Goal: Information Seeking & Learning: Learn about a topic

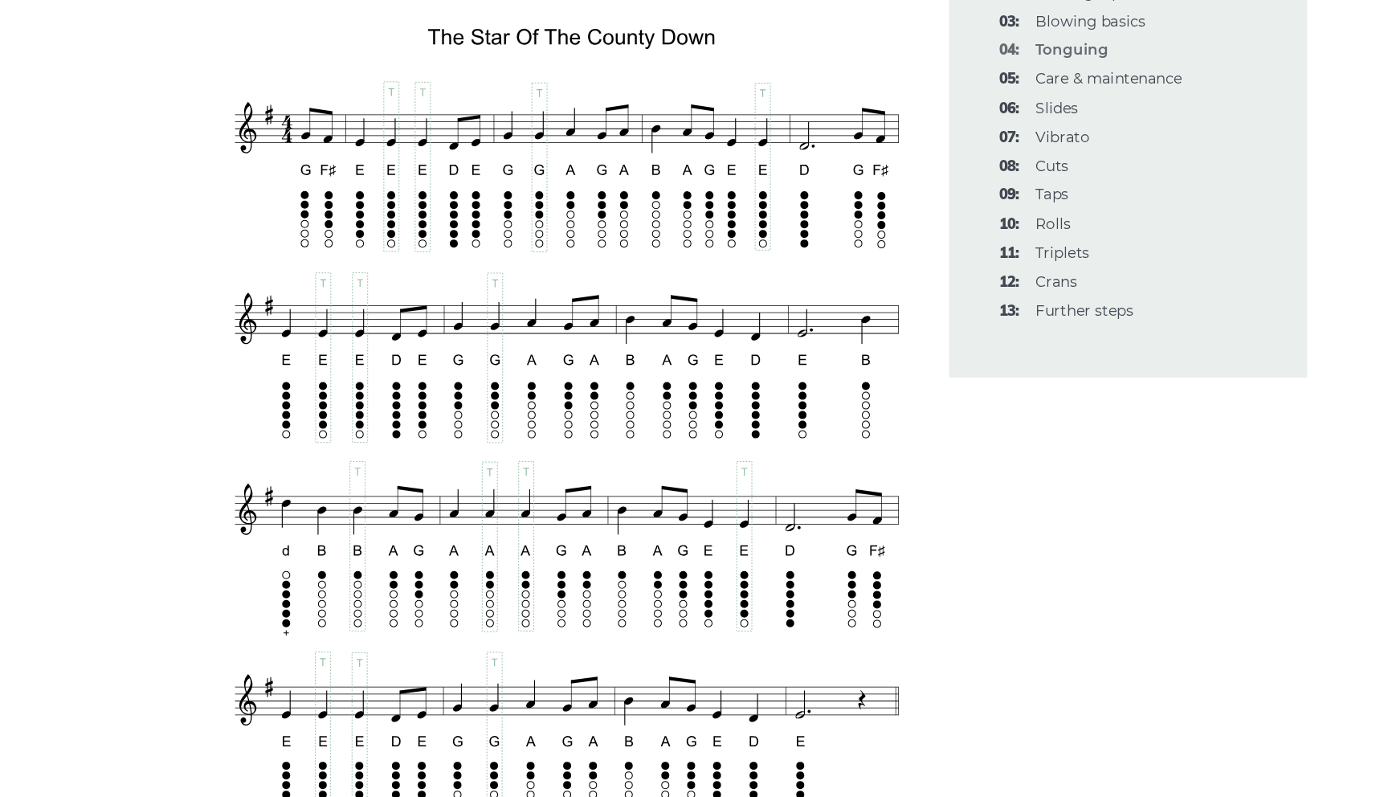
scroll to position [2645, 0]
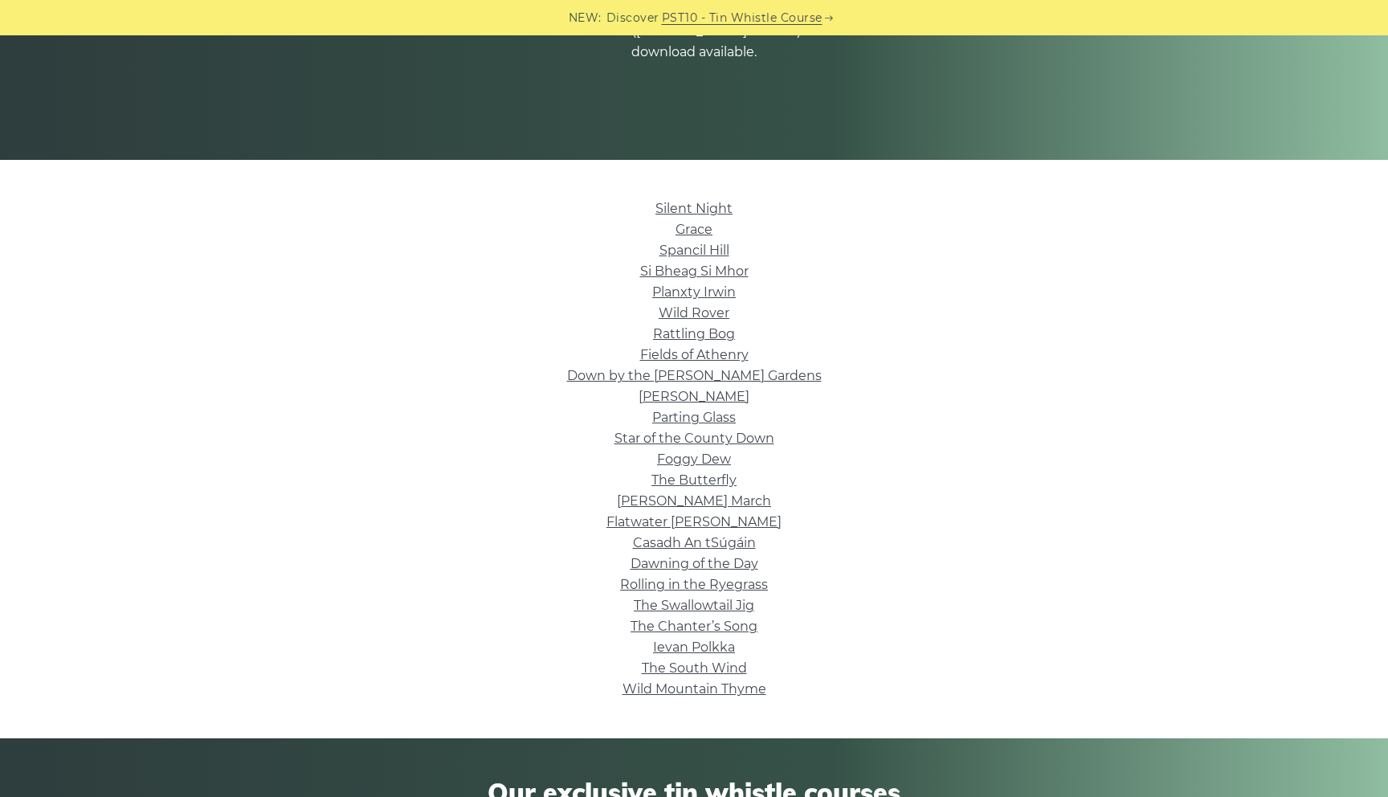
scroll to position [275, 0]
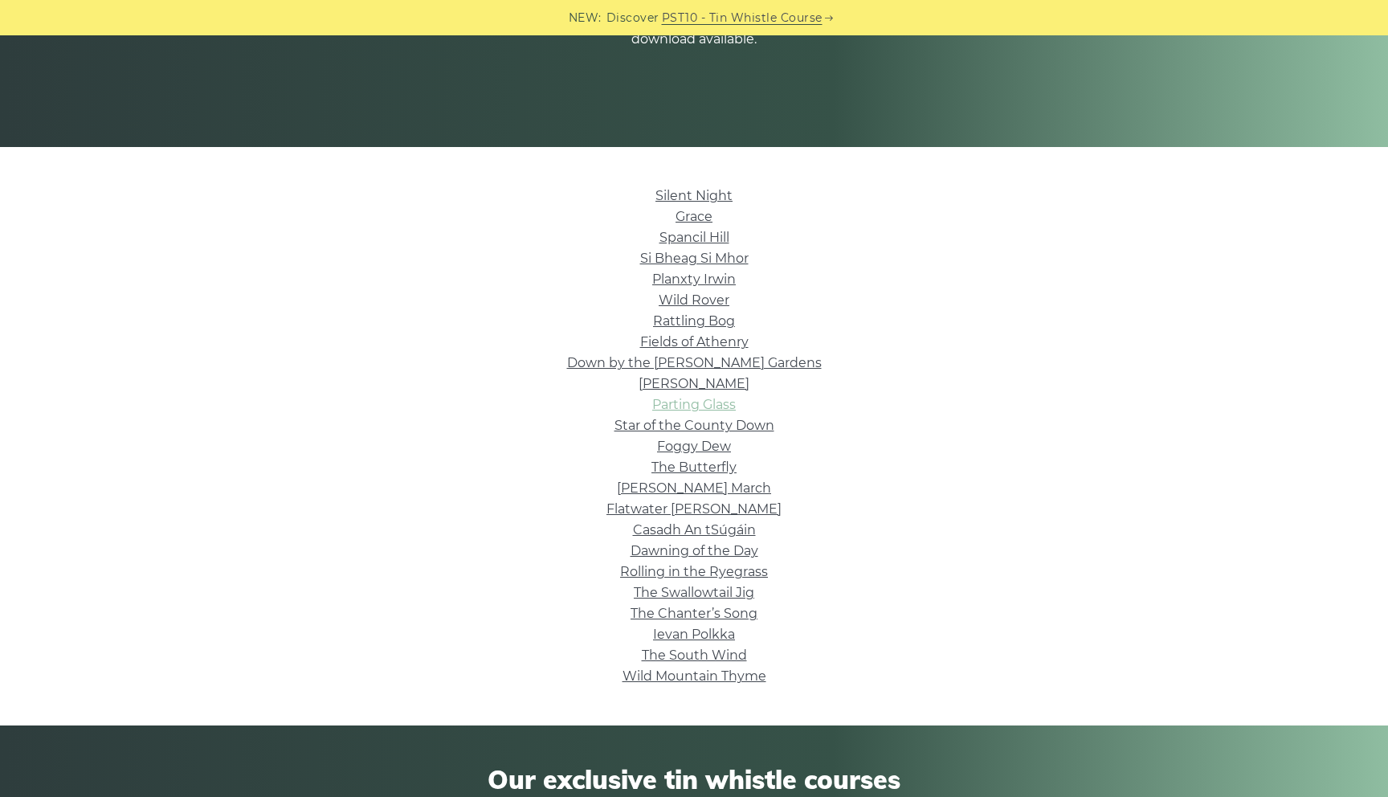
click at [718, 403] on link "Parting Glass" at bounding box center [694, 404] width 84 height 15
click at [701, 364] on link "Down by the [PERSON_NAME] Gardens" at bounding box center [694, 362] width 255 height 15
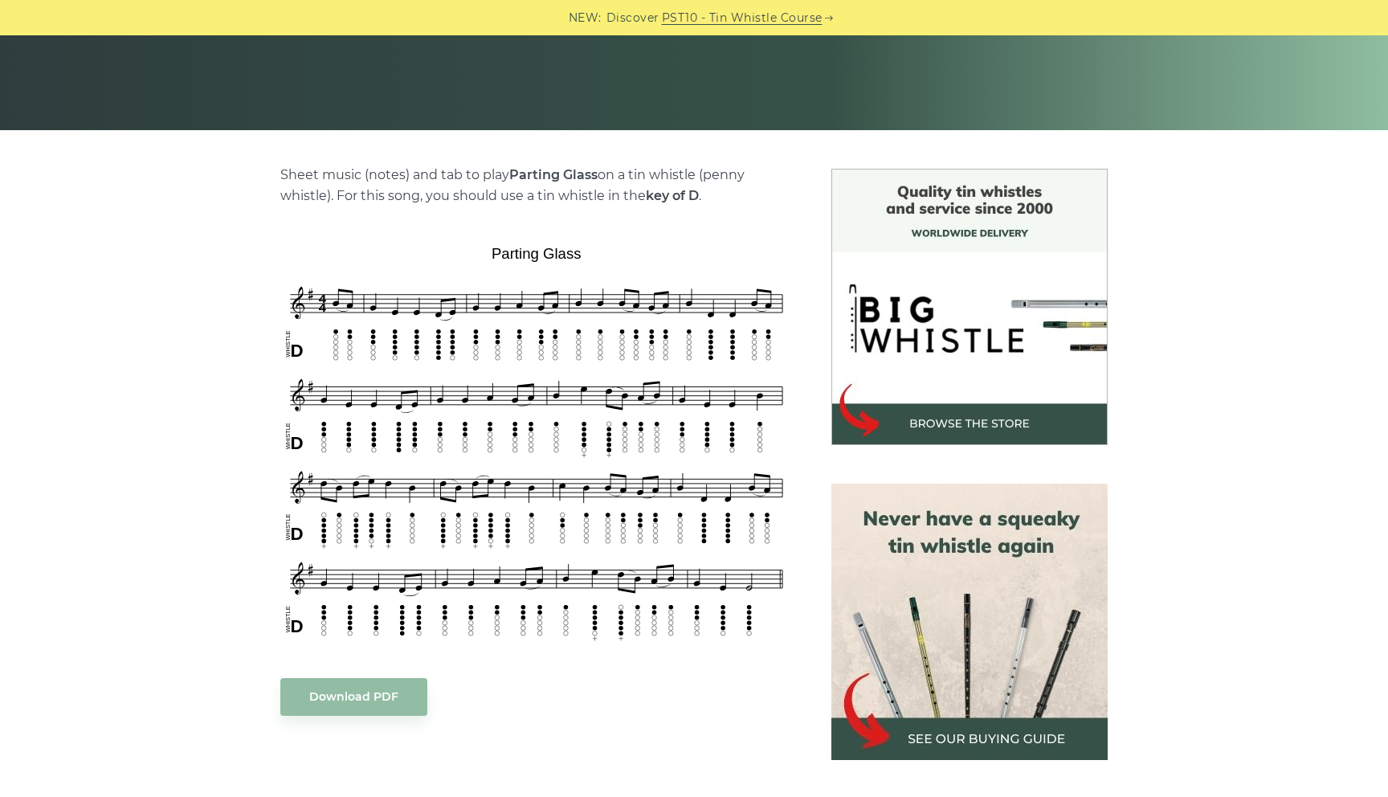
scroll to position [307, 0]
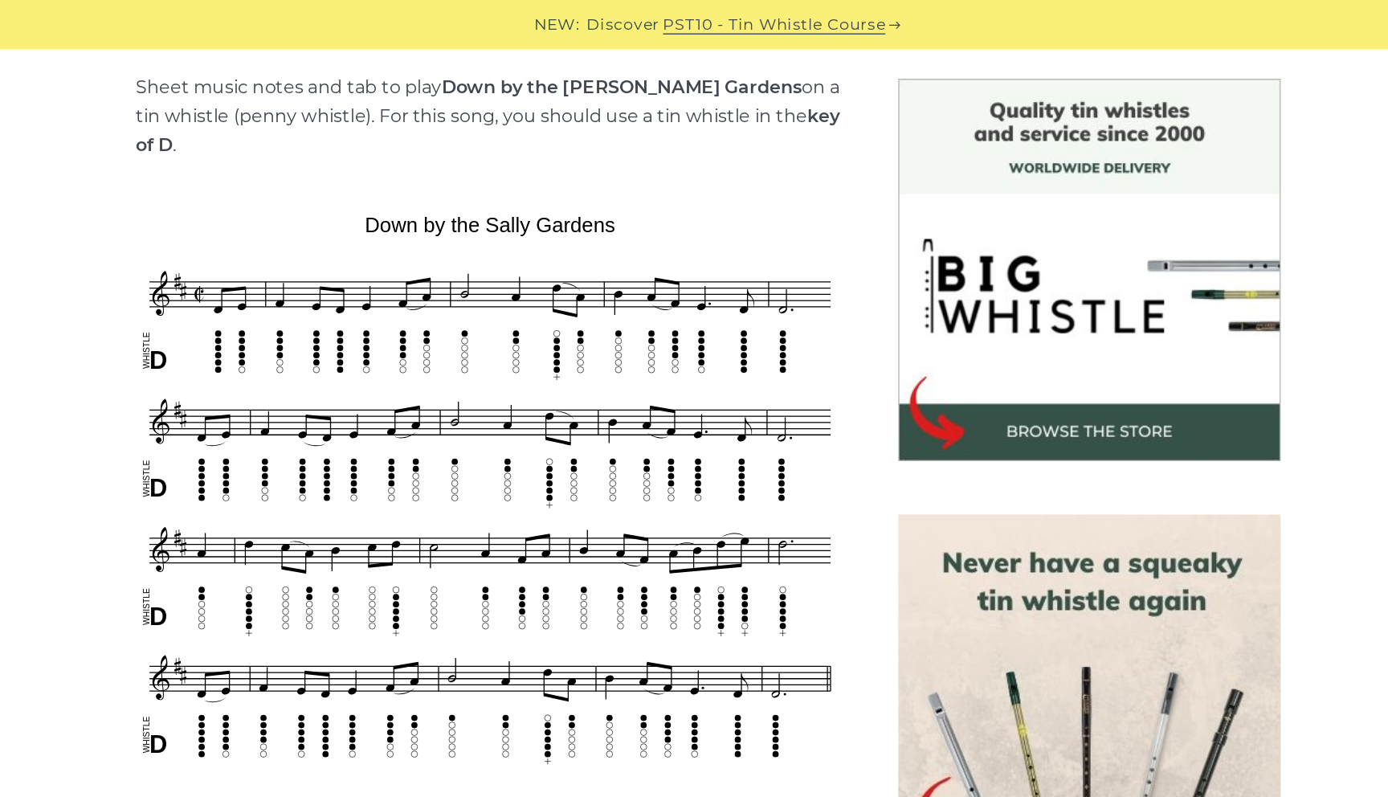
scroll to position [396, 0]
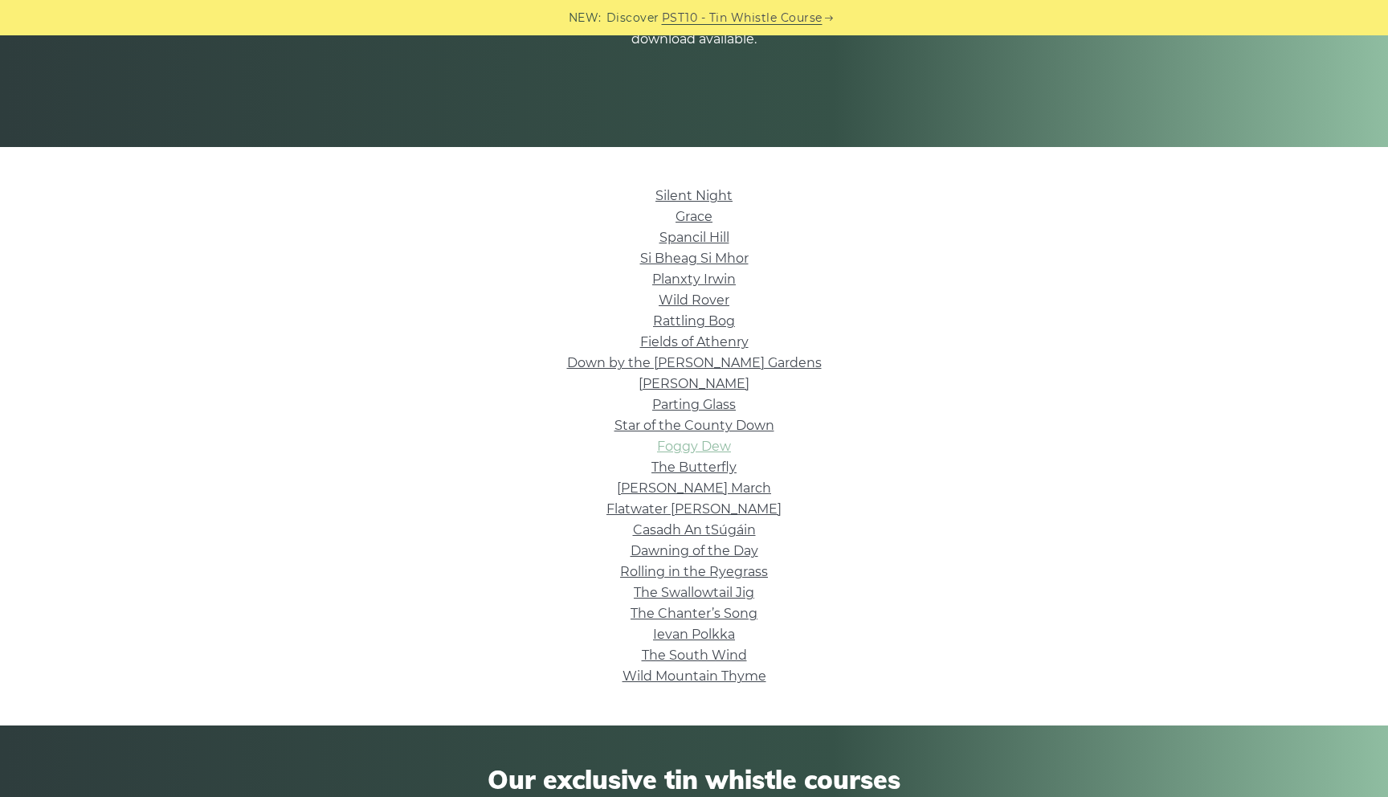
click at [717, 443] on link "Foggy Dew" at bounding box center [694, 446] width 74 height 15
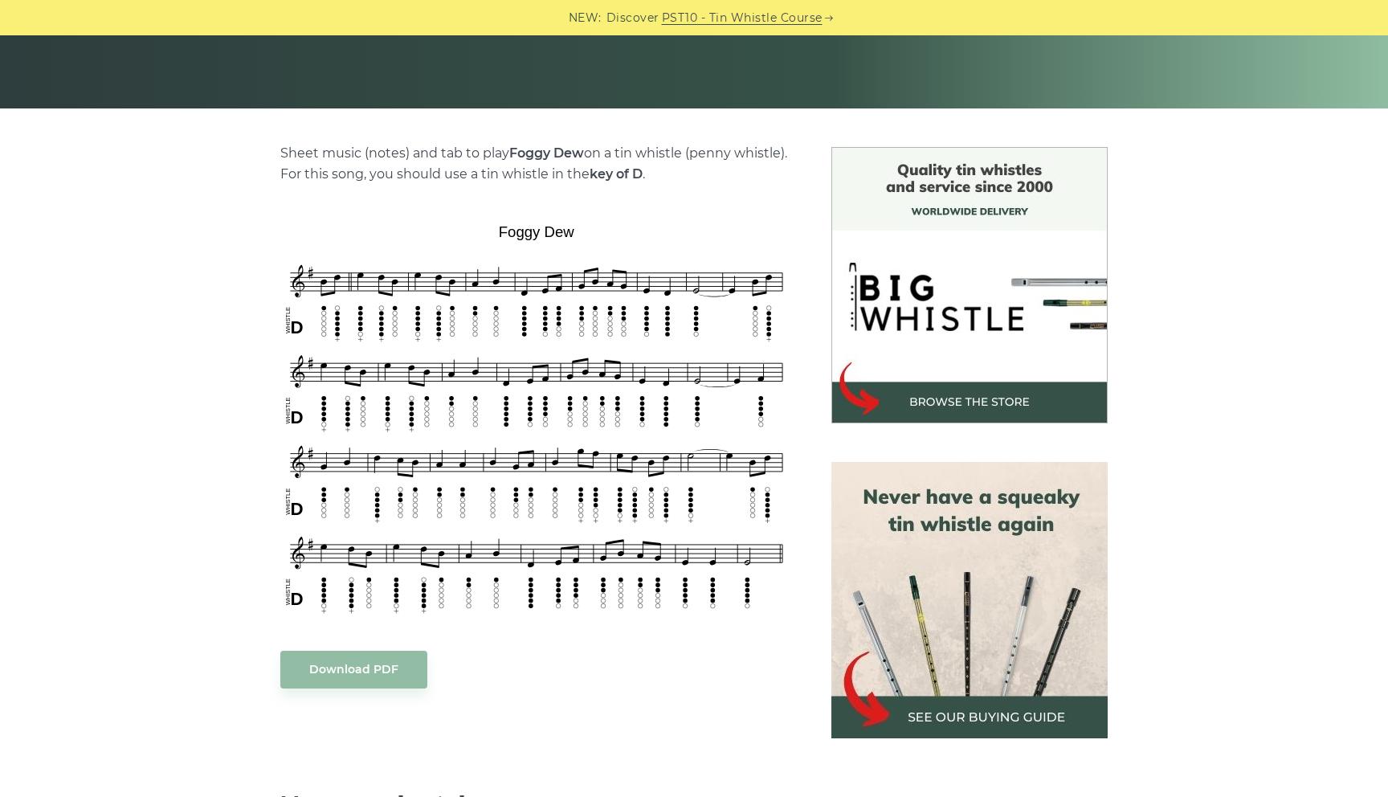
scroll to position [334, 0]
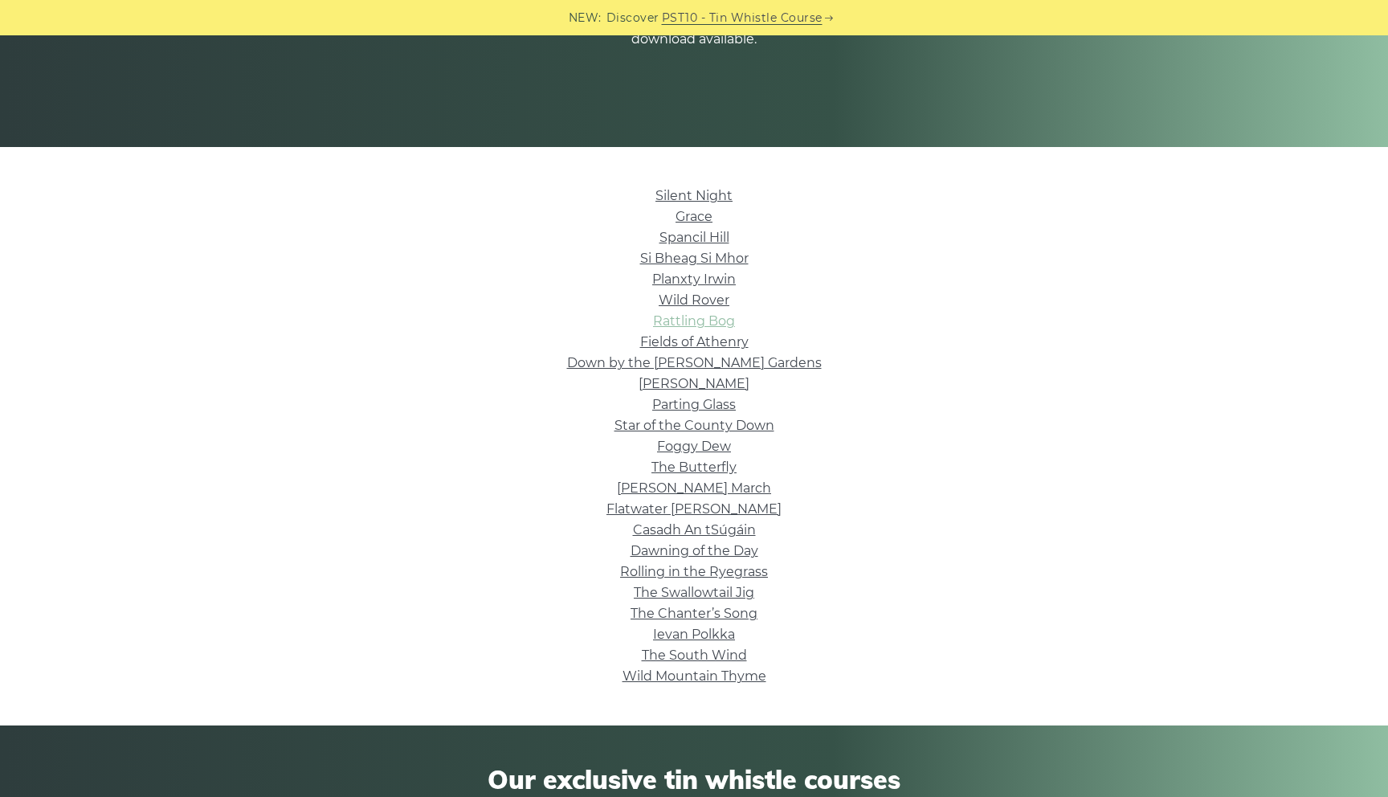
click at [684, 322] on link "Rattling Bog" at bounding box center [694, 320] width 82 height 15
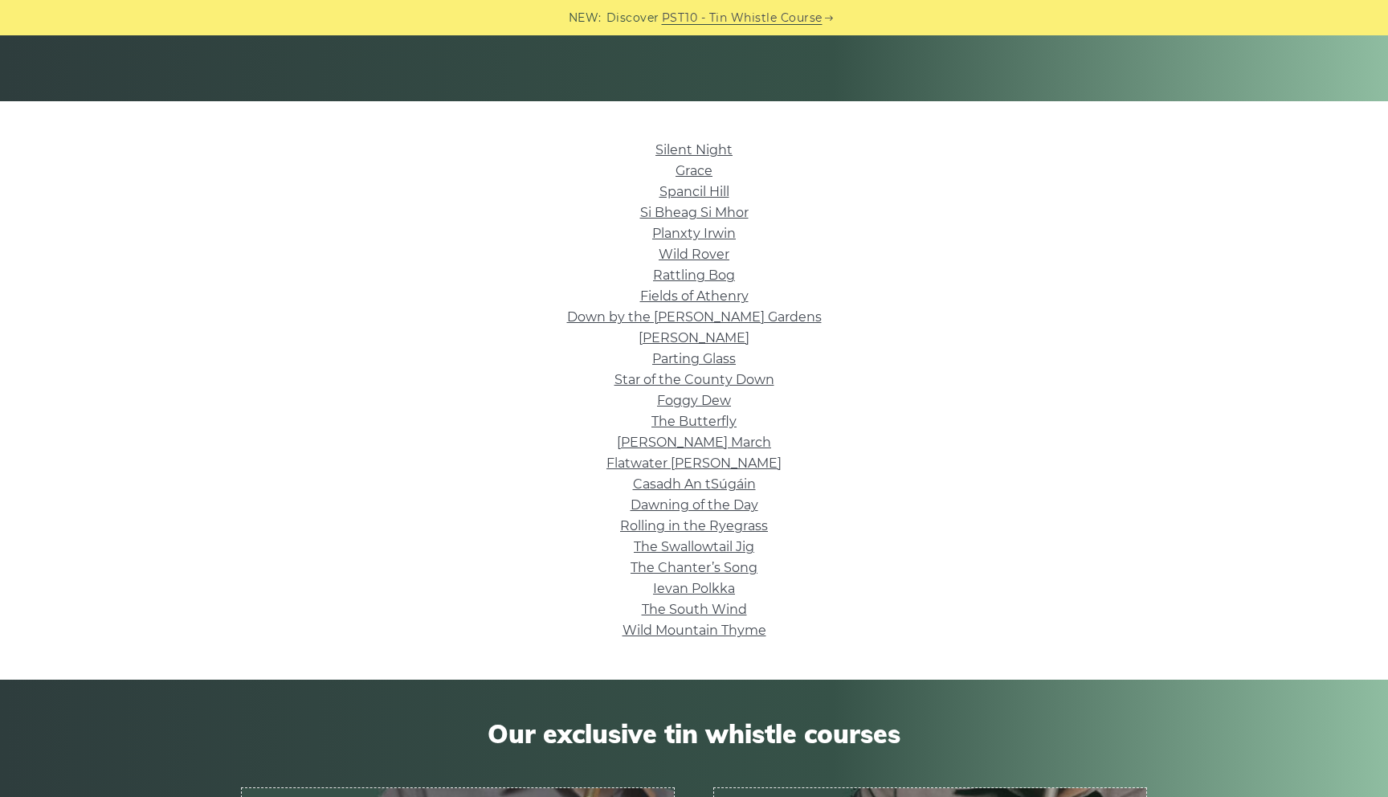
scroll to position [348, 0]
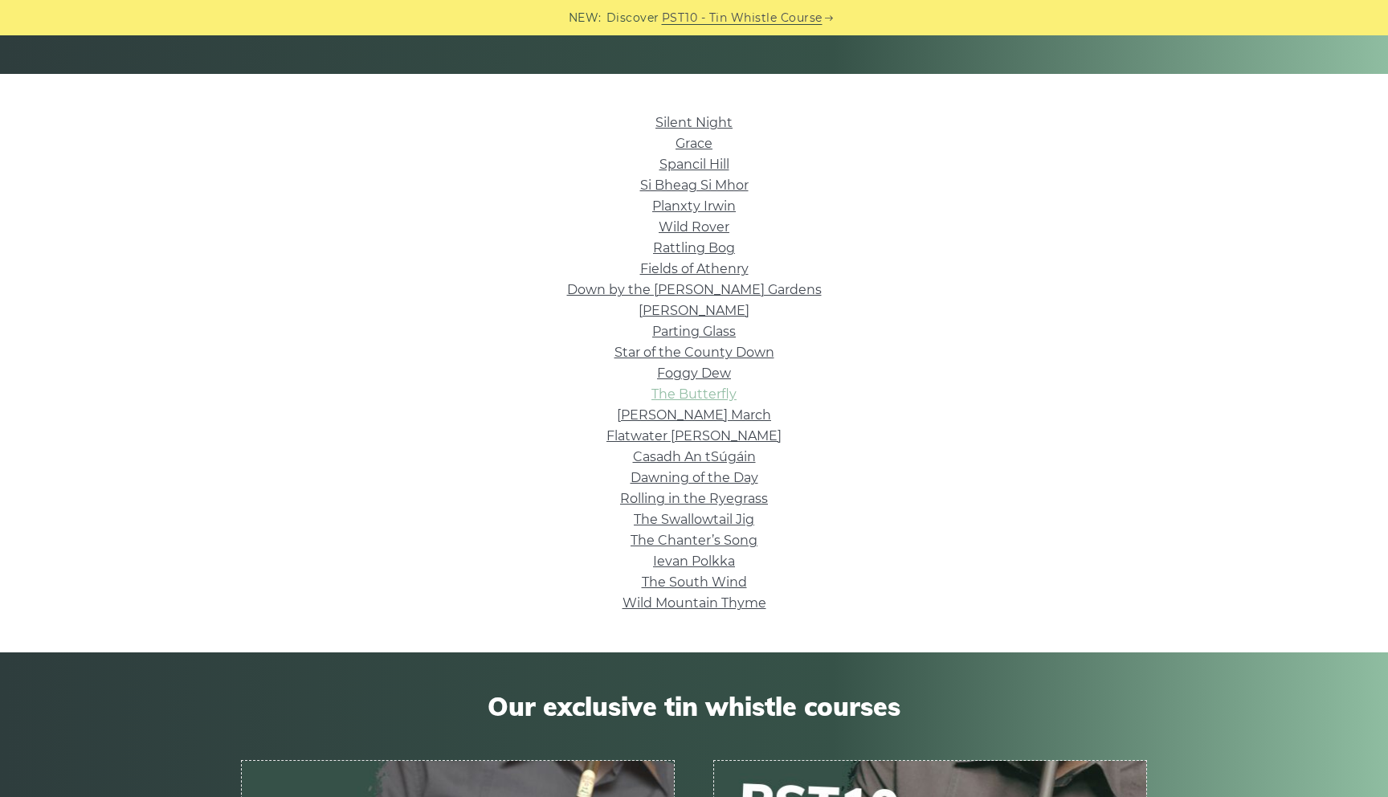
click at [701, 396] on link "The Butterfly" at bounding box center [694, 393] width 85 height 15
click at [673, 288] on link "Down by the Sally Gardens" at bounding box center [694, 289] width 255 height 15
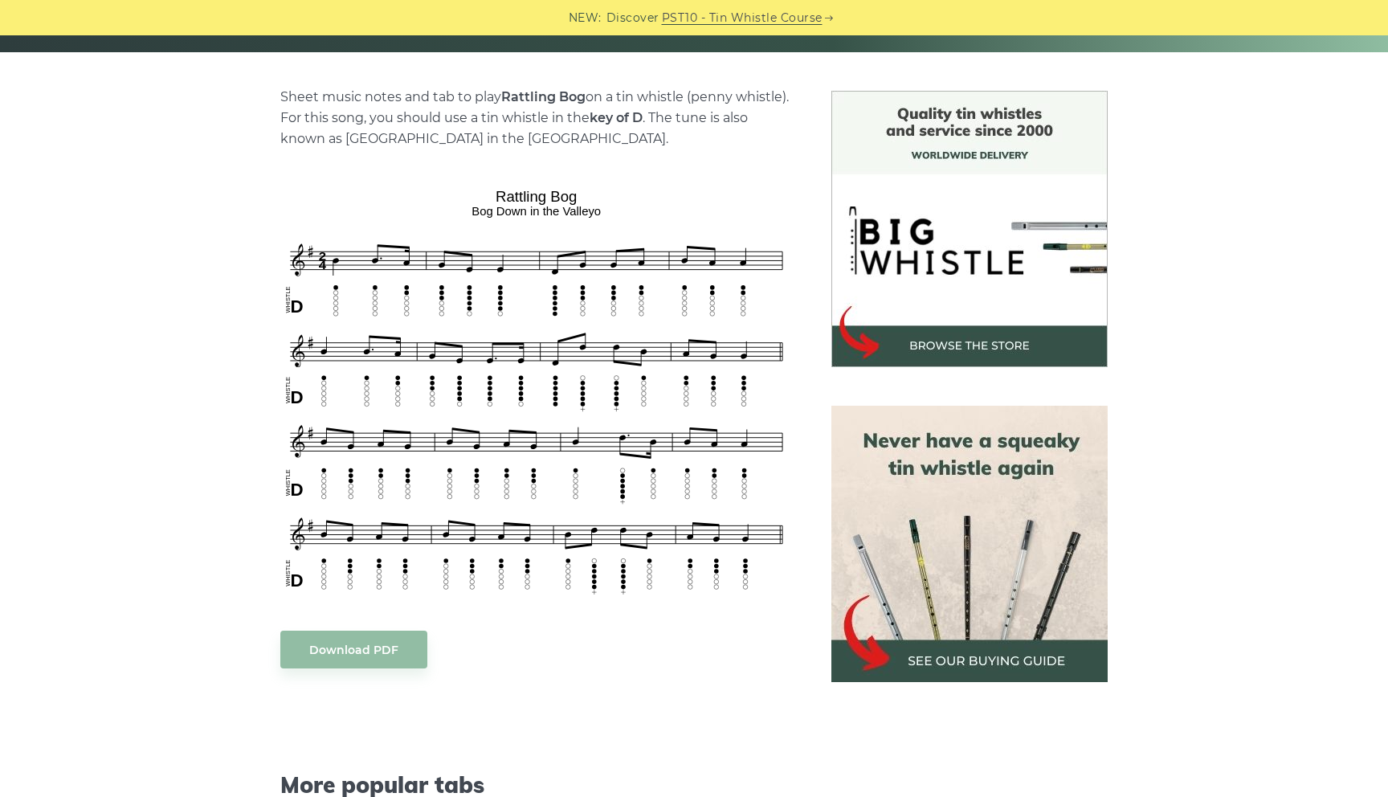
scroll to position [394, 0]
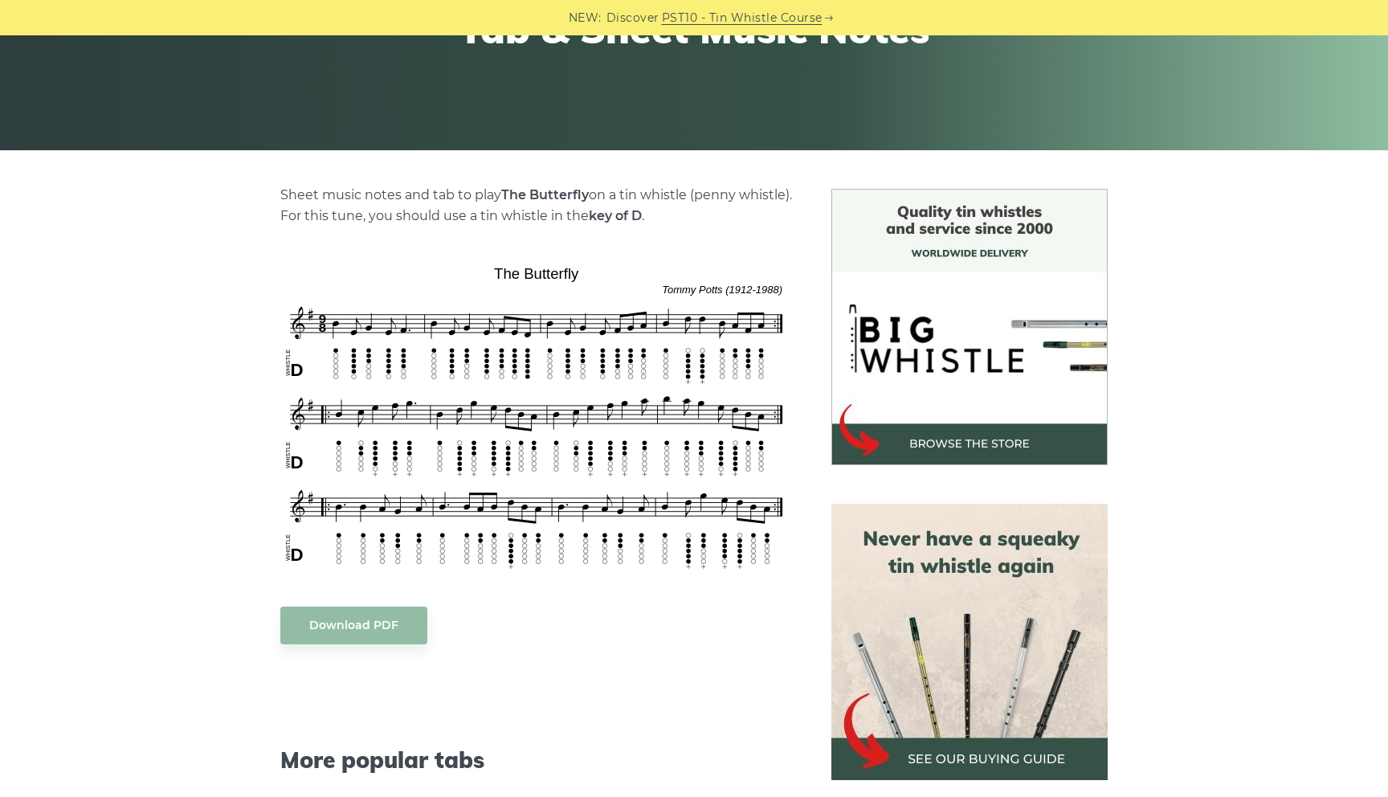
scroll to position [272, 0]
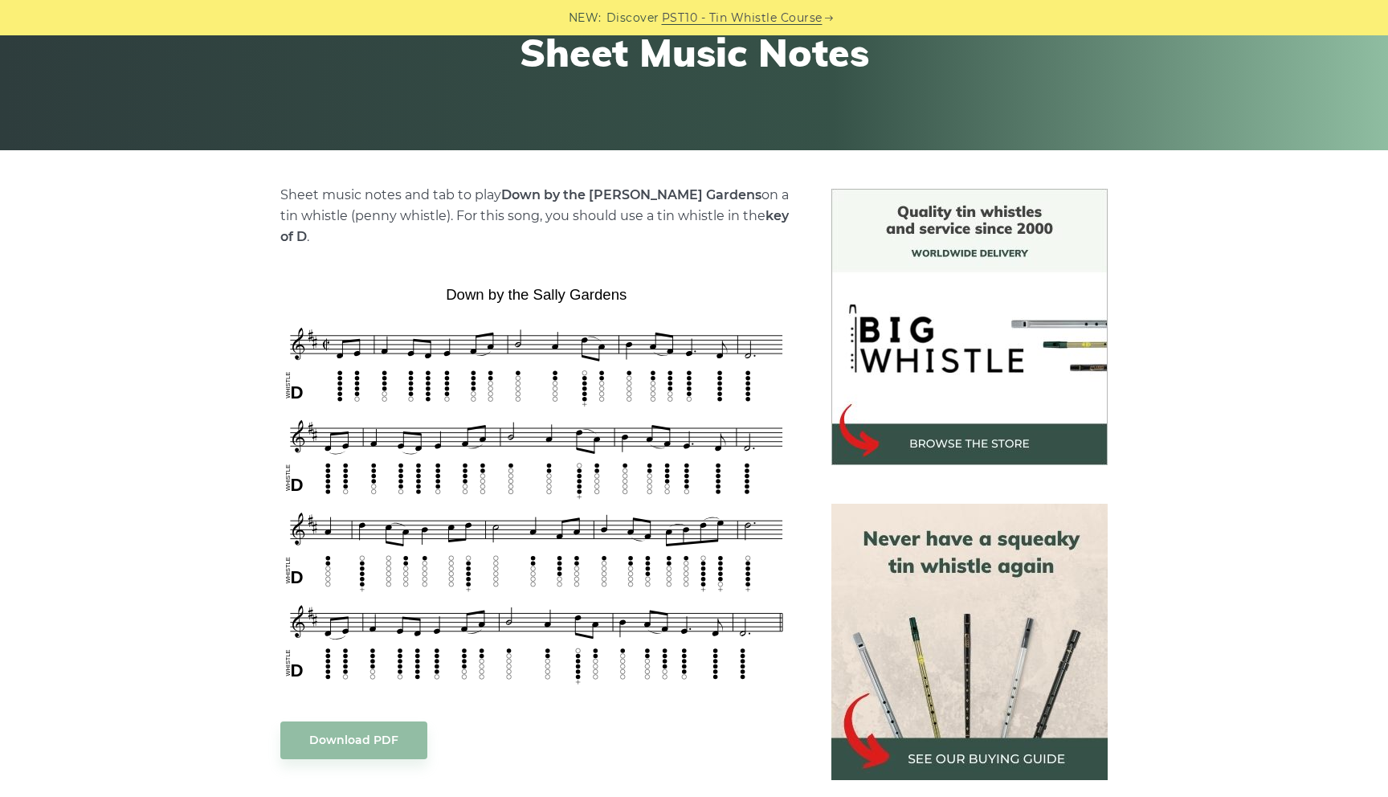
scroll to position [272, 0]
